Goal: Task Accomplishment & Management: Complete application form

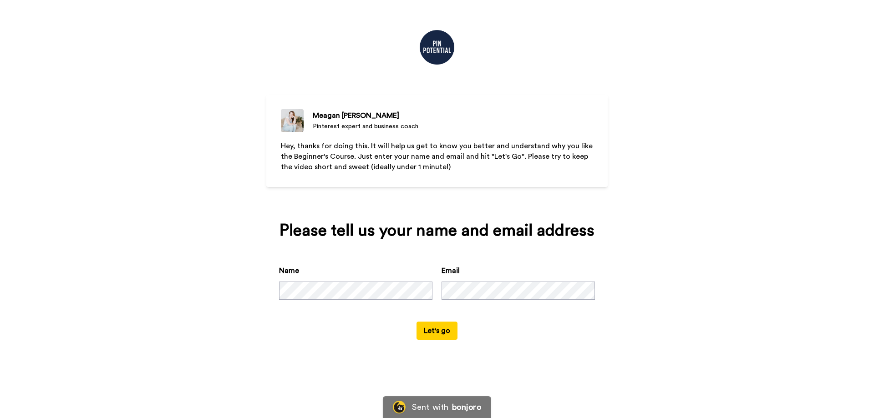
click at [447, 328] on button "Let's go" at bounding box center [437, 331] width 41 height 18
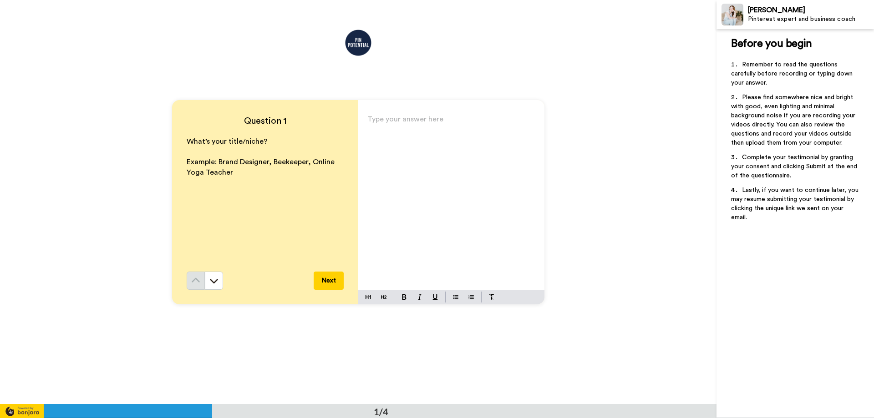
click at [370, 121] on p "Type your answer here ﻿" at bounding box center [451, 123] width 168 height 13
click at [333, 275] on button "Next" at bounding box center [329, 281] width 30 height 18
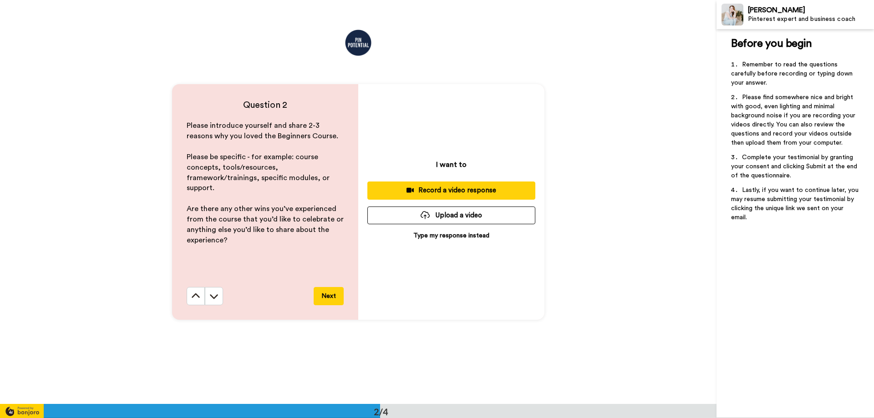
scroll to position [405, 0]
click at [423, 231] on p "Type my response instead" at bounding box center [451, 235] width 76 height 9
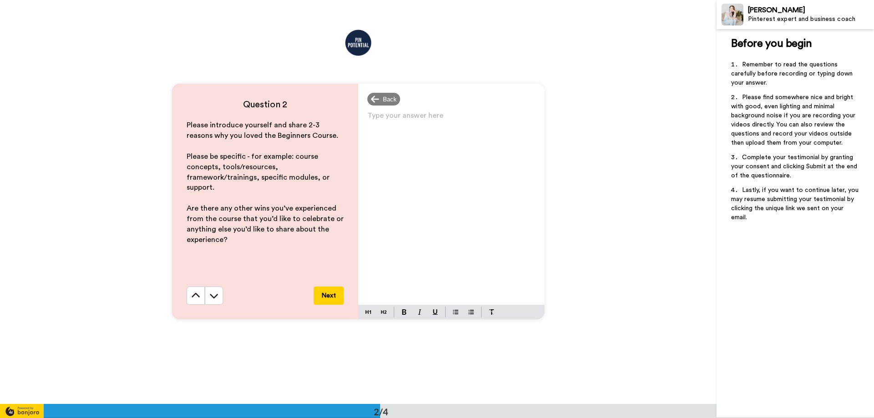
click at [373, 119] on p "Type your answer here ﻿" at bounding box center [451, 119] width 168 height 13
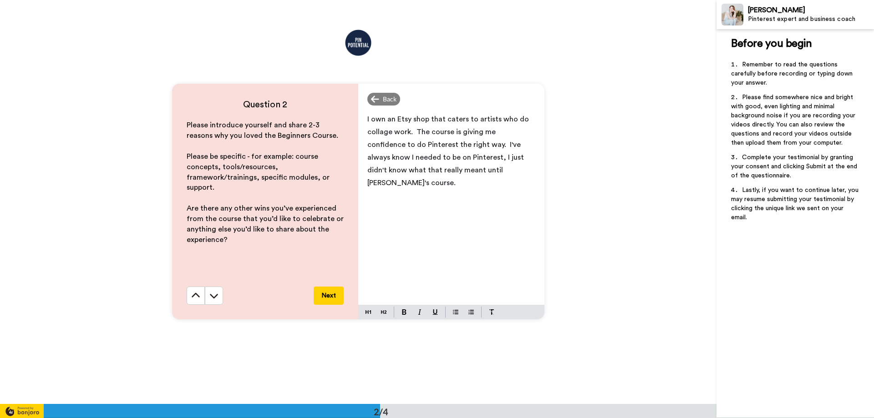
click at [516, 142] on span "I own an Etsy shop that caters to artists who do collage work. The course is gi…" at bounding box center [448, 151] width 163 height 71
click at [516, 173] on p "I own an Etsy shop that caters to artists who do collage work. The course is gi…" at bounding box center [451, 151] width 168 height 77
click at [331, 293] on button "Next" at bounding box center [329, 296] width 30 height 18
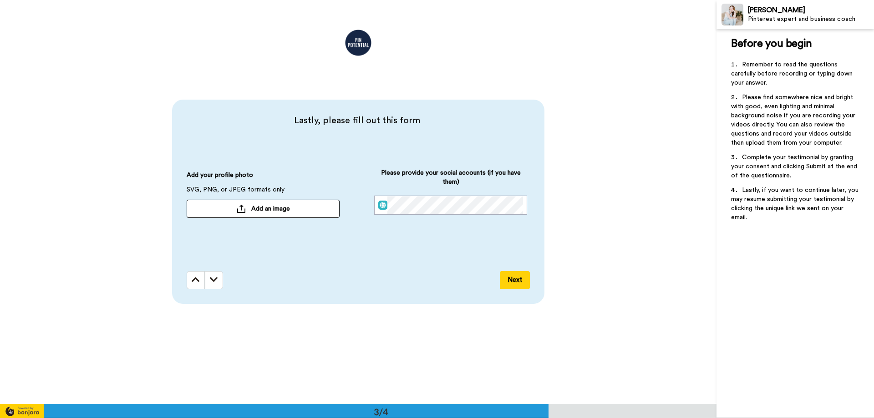
scroll to position [809, 0]
click at [303, 209] on button "Add an image" at bounding box center [263, 209] width 153 height 18
click at [521, 282] on button "Next" at bounding box center [515, 280] width 30 height 18
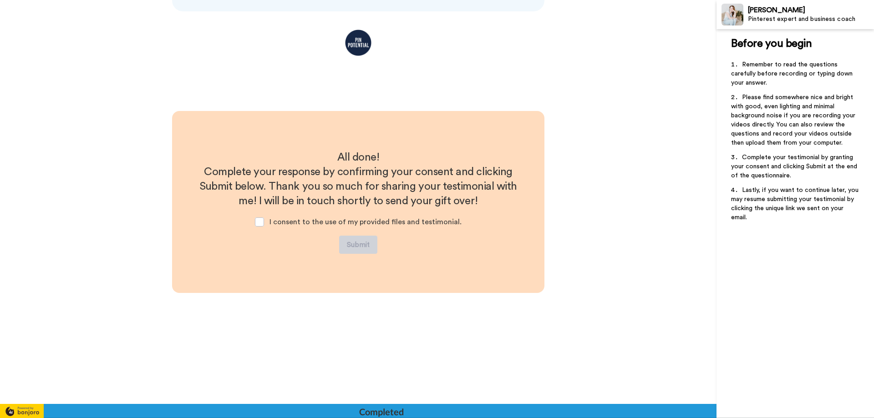
scroll to position [1102, 0]
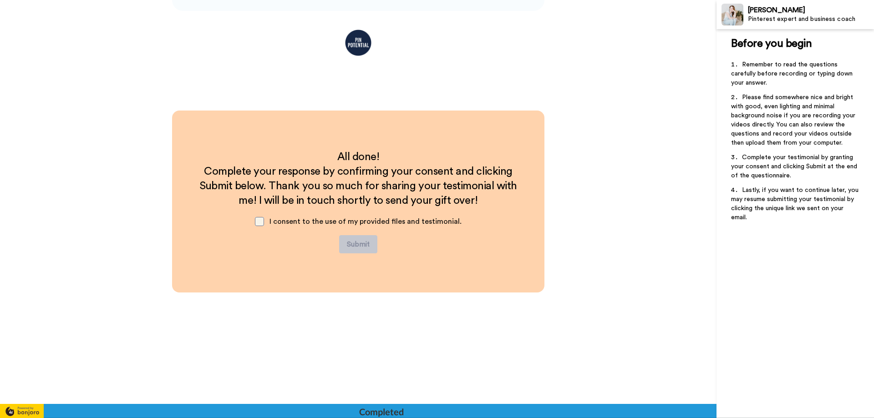
click at [260, 222] on span at bounding box center [259, 221] width 9 height 9
click at [352, 244] on button "Submit" at bounding box center [358, 244] width 38 height 18
